Goal: Navigation & Orientation: Go to known website

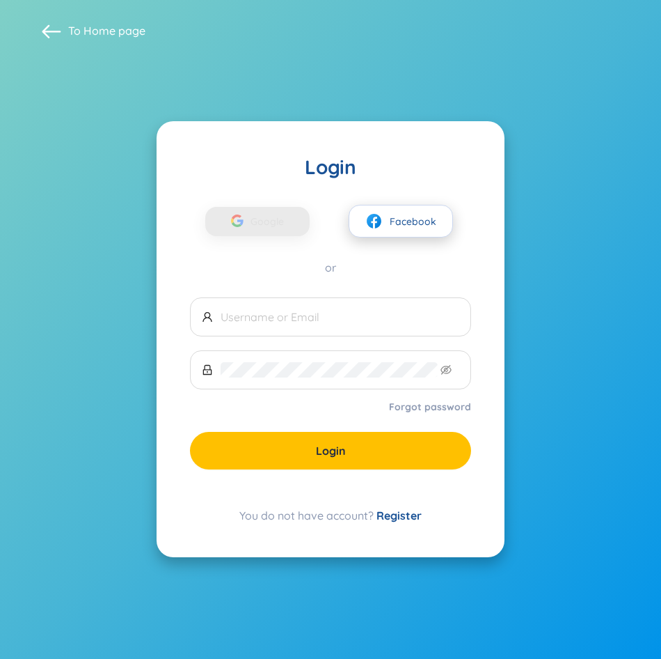
click at [431, 220] on span "Facebook" at bounding box center [413, 221] width 47 height 15
click at [278, 223] on span "Google" at bounding box center [271, 221] width 40 height 29
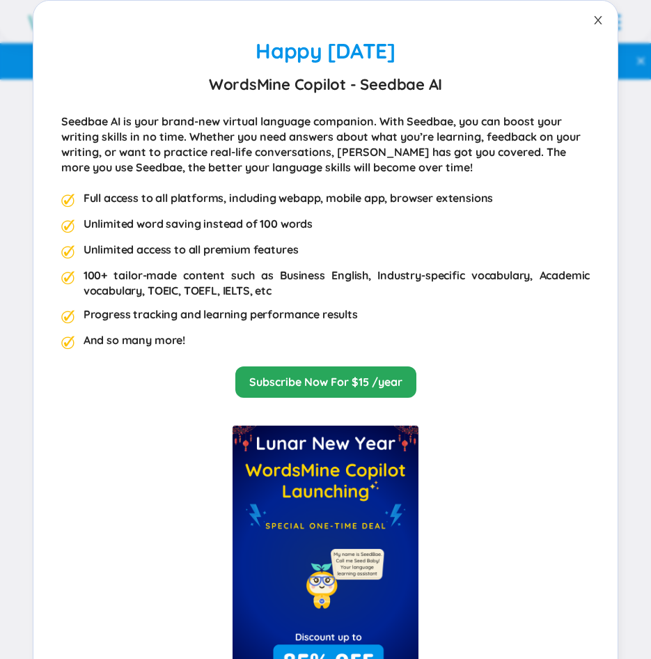
click at [593, 20] on icon "close" at bounding box center [598, 20] width 11 height 11
click at [593, 24] on icon "close" at bounding box center [598, 20] width 11 height 11
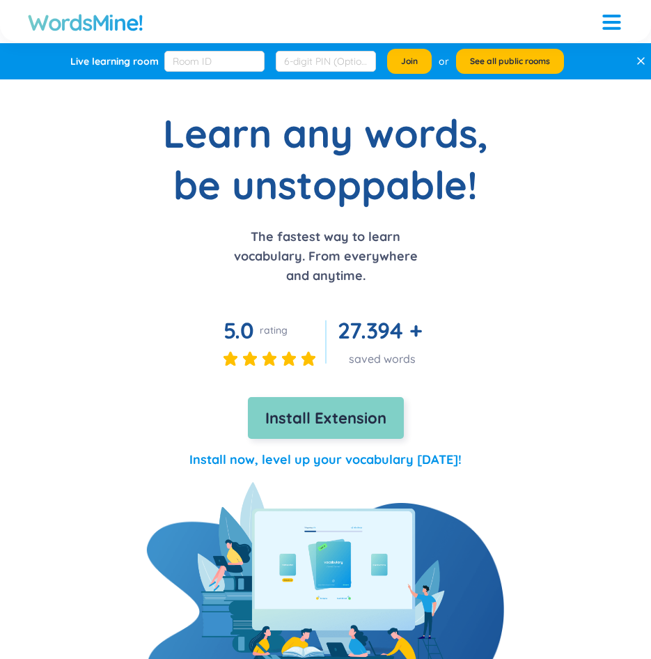
click at [374, 426] on span "Install Extension" at bounding box center [325, 418] width 121 height 24
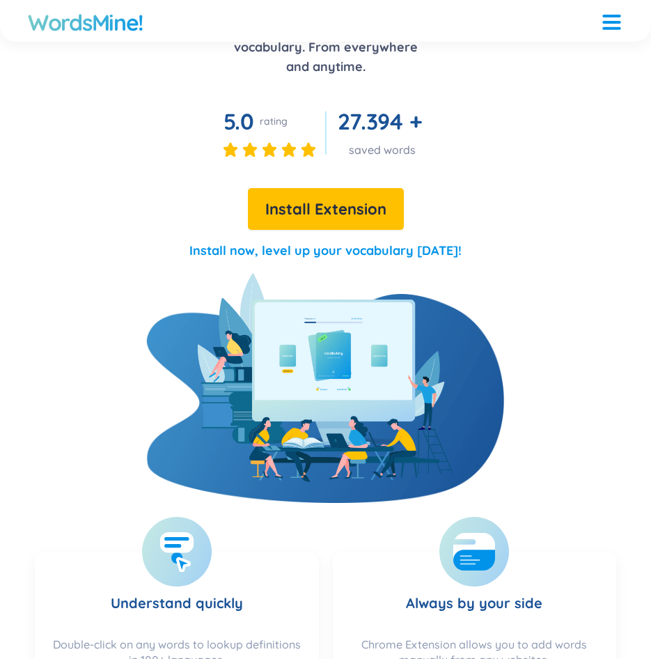
scroll to position [557, 0]
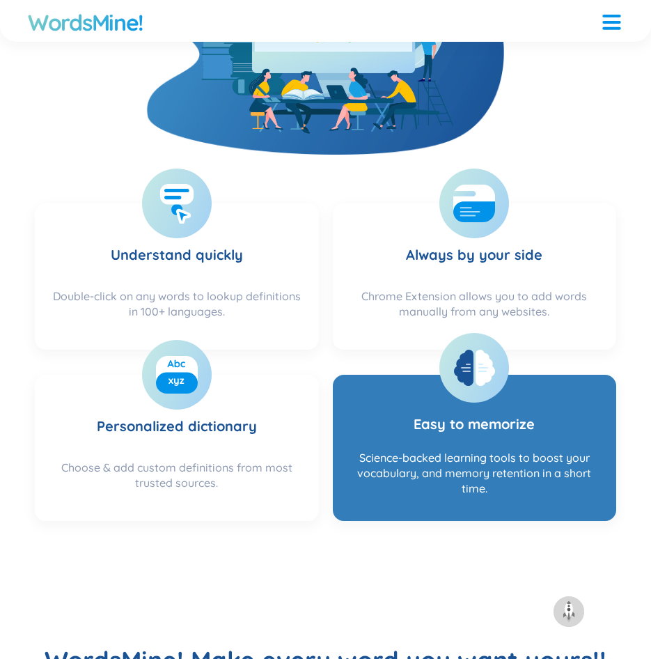
click at [492, 388] on h3 "Easy to memorize" at bounding box center [474, 414] width 121 height 56
click at [454, 420] on h3 "Easy to memorize" at bounding box center [474, 414] width 121 height 56
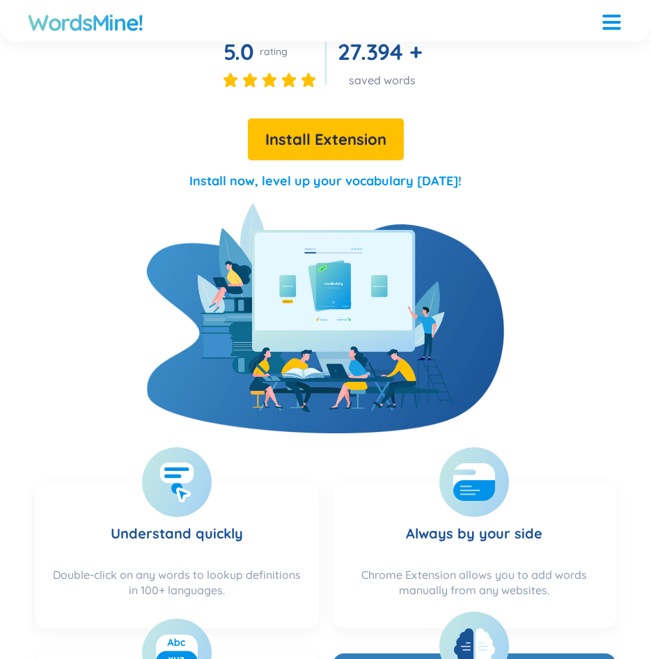
scroll to position [0, 0]
